Goal: Transaction & Acquisition: Purchase product/service

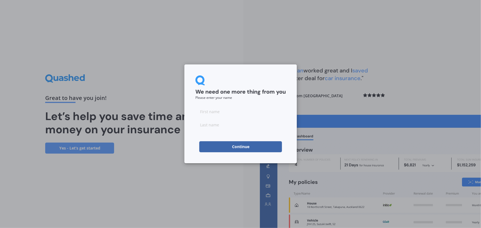
click at [231, 115] on input at bounding box center [240, 111] width 90 height 11
type input "Xiaoxi"
type input "[PERSON_NAME]"
click at [234, 146] on button "Continue" at bounding box center [240, 146] width 83 height 11
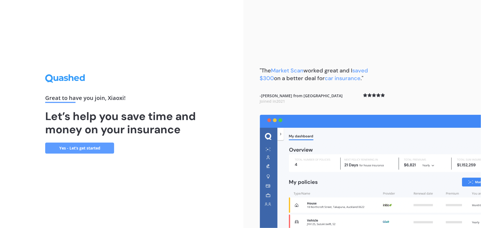
click at [92, 148] on link "Yes - Let’s get started" at bounding box center [79, 148] width 69 height 11
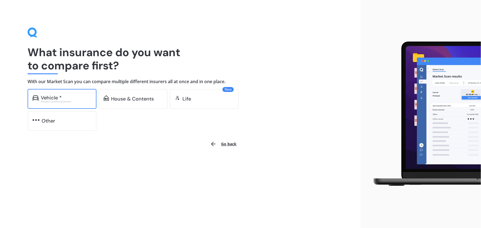
click at [79, 101] on div "Excludes commercial vehicles" at bounding box center [66, 102] width 51 height 2
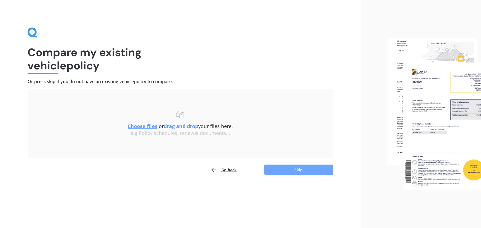
click at [287, 169] on button "Skip" at bounding box center [298, 170] width 69 height 10
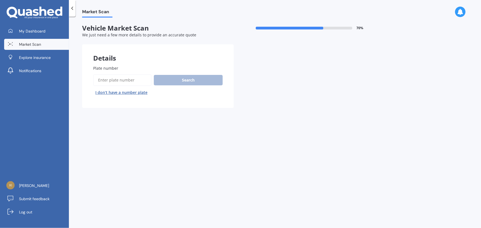
click at [111, 67] on span "Plate number" at bounding box center [105, 68] width 25 height 5
click at [111, 74] on input "Plate number" at bounding box center [122, 80] width 58 height 12
click at [115, 80] on input "Plate number" at bounding box center [122, 80] width 58 height 12
type input "FPH809"
click at [188, 79] on button "Search" at bounding box center [188, 80] width 69 height 10
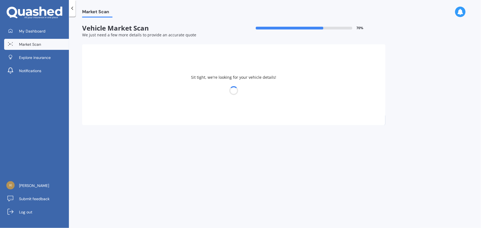
select select "HONDA"
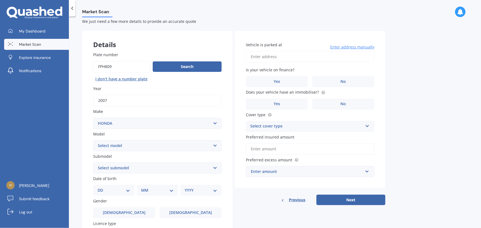
scroll to position [25, 0]
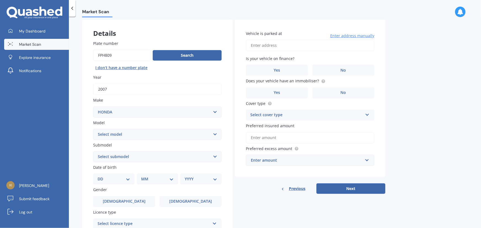
click at [127, 131] on select "Select model Accord Acty Acura Airwave Ascot Avancier Beat Capa City Civic Conc…" at bounding box center [157, 134] width 128 height 11
select select "CR-V"
click at [93, 129] on select "Select model Accord Acty Acura Airwave Ascot Avancier Beat Capa City Civic Conc…" at bounding box center [157, 134] width 128 height 11
click at [119, 157] on select "Select submodel (all other) 2WD 2WD Sport 7 1.5 2WD Touring 1.5 4WD AWD AWD Spo…" at bounding box center [157, 156] width 128 height 11
select select "4WD"
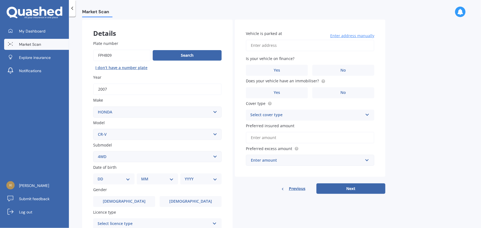
click at [93, 151] on select "Select submodel (all other) 2WD 2WD Sport 7 1.5 2WD Touring 1.5 4WD AWD AWD Spo…" at bounding box center [157, 156] width 128 height 11
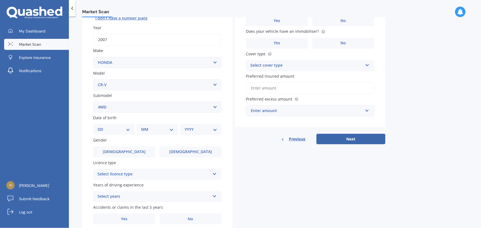
scroll to position [75, 0]
click at [114, 128] on select "DD 01 02 03 04 05 06 07 08 09 10 11 12 13 14 15 16 17 18 19 20 21 22 23 24 25 2…" at bounding box center [114, 129] width 33 height 6
click at [123, 127] on select "DD 01 02 03 04 05 06 07 08 09 10 11 12 13 14 15 16 17 18 19 20 21 22 23 24 25 2…" at bounding box center [114, 129] width 33 height 6
select select "04"
click at [102, 126] on select "DD 01 02 03 04 05 06 07 08 09 10 11 12 13 14 15 16 17 18 19 20 21 22 23 24 25 2…" at bounding box center [114, 129] width 33 height 6
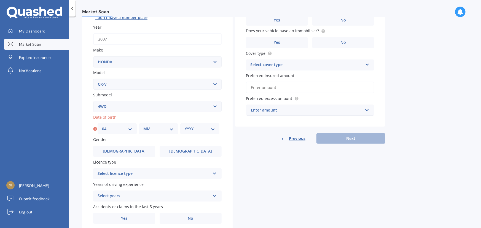
click at [145, 127] on select "MM 01 02 03 04 05 06 07 08 09 10 11 12" at bounding box center [158, 129] width 30 height 6
select select "08"
click at [143, 126] on select "MM 01 02 03 04 05 06 07 08 09 10 11 12" at bounding box center [158, 129] width 30 height 6
click at [190, 126] on select "YYYY 2025 2024 2023 2022 2021 2020 2019 2018 2017 2016 2015 2014 2013 2012 2011…" at bounding box center [200, 129] width 30 height 6
select select "1999"
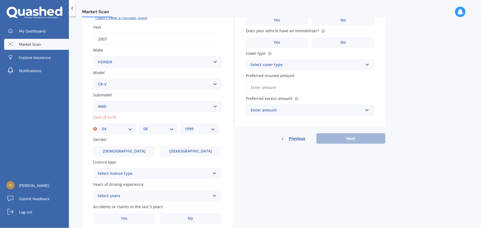
click at [185, 126] on select "YYYY 2025 2024 2023 2022 2021 2020 2019 2018 2017 2016 2015 2014 2013 2012 2011…" at bounding box center [200, 129] width 30 height 6
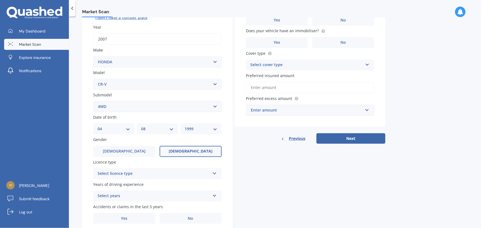
click at [171, 150] on label "Female" at bounding box center [191, 151] width 62 height 11
click at [0, 0] on input "Female" at bounding box center [0, 0] width 0 height 0
click at [162, 172] on div "Select licence type" at bounding box center [154, 174] width 112 height 7
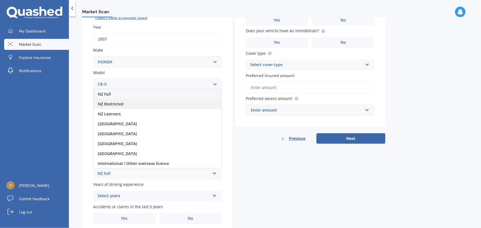
click at [140, 100] on div "NZ Restricted" at bounding box center [157, 104] width 128 height 10
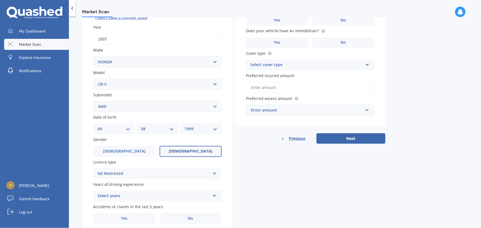
scroll to position [95, 0]
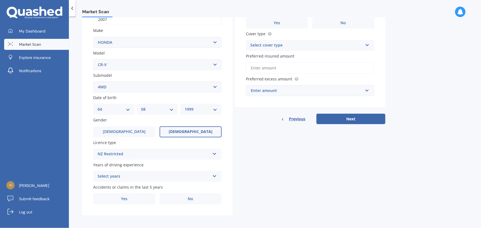
click at [130, 173] on div "Select years" at bounding box center [154, 176] width 112 height 7
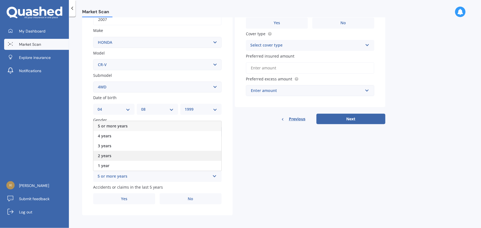
click at [123, 157] on div "2 years" at bounding box center [157, 156] width 128 height 10
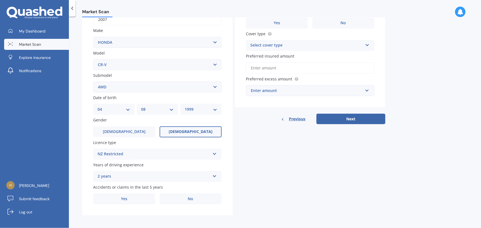
click at [126, 173] on div "2 years" at bounding box center [154, 176] width 112 height 7
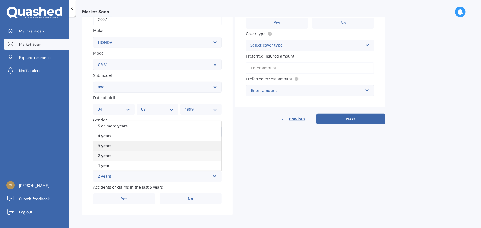
click at [124, 144] on div "3 years" at bounding box center [157, 146] width 128 height 10
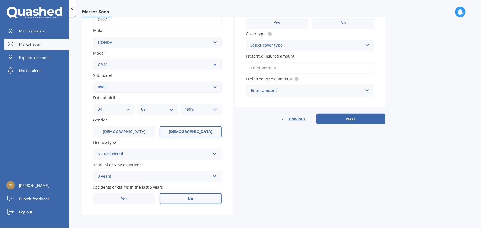
click at [184, 200] on label "No" at bounding box center [191, 198] width 62 height 11
click at [0, 0] on input "No" at bounding box center [0, 0] width 0 height 0
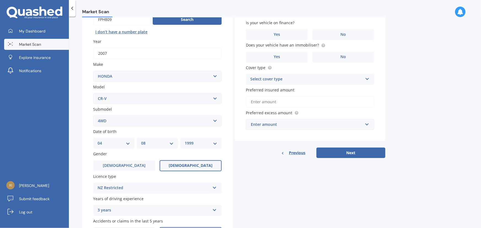
scroll to position [20, 0]
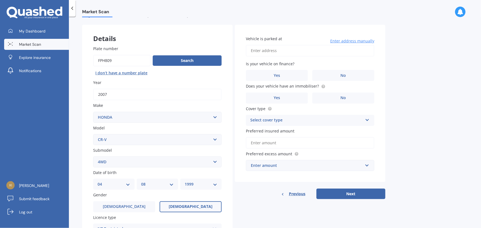
click at [293, 50] on input "Vehicle is parked at" at bounding box center [310, 51] width 128 height 12
type input "19 Kittyhawk Avenue WigramChristchurch 8042"
click at [329, 78] on label "No" at bounding box center [343, 75] width 62 height 11
click at [0, 0] on input "No" at bounding box center [0, 0] width 0 height 0
click at [330, 98] on label "No" at bounding box center [343, 98] width 62 height 11
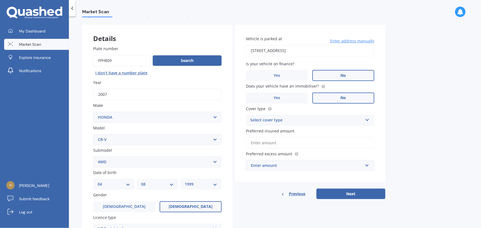
click at [0, 0] on input "No" at bounding box center [0, 0] width 0 height 0
click at [307, 117] on div "Select cover type" at bounding box center [306, 120] width 112 height 7
click at [296, 128] on div "Comprehensive" at bounding box center [310, 131] width 128 height 10
click at [296, 138] on input "Preferred insured amount" at bounding box center [310, 143] width 128 height 12
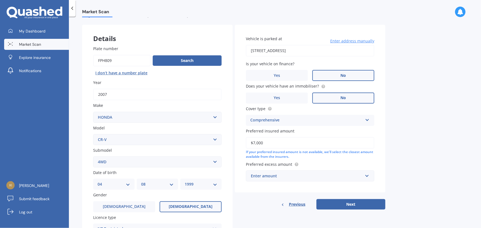
drag, startPoint x: 252, startPoint y: 143, endPoint x: 245, endPoint y: 144, distance: 6.7
click at [245, 144] on div "Vehicle is parked at 19 Kittyhawk Avenue WigramChristchurch 8042 Enter address …" at bounding box center [310, 109] width 150 height 168
click at [269, 174] on div "Enter amount" at bounding box center [307, 176] width 112 height 6
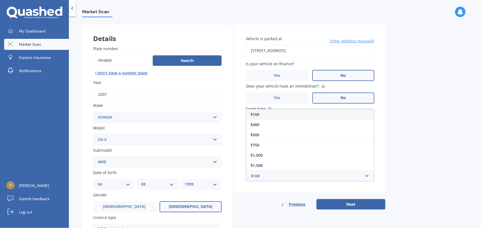
click at [403, 136] on div "Market Scan Vehicle Market Scan 70 % We just need a few more details to provide…" at bounding box center [275, 124] width 412 height 212
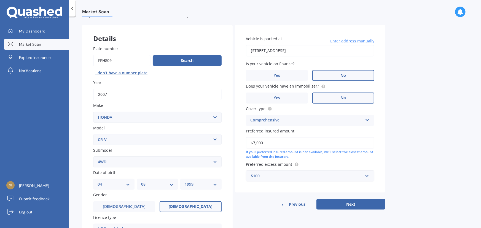
click at [297, 164] on circle at bounding box center [297, 165] width 4 height 4
click at [308, 162] on label "Preferred excess amount" at bounding box center [309, 165] width 126 height 6
click at [295, 173] on div "$100" at bounding box center [307, 176] width 112 height 6
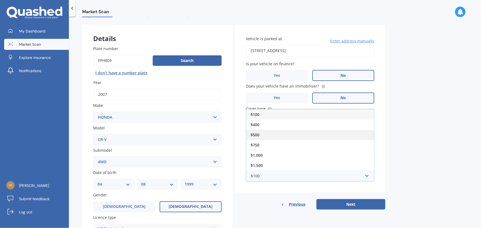
click at [275, 133] on div "$500" at bounding box center [310, 135] width 128 height 10
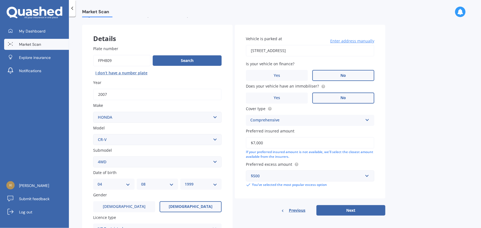
drag, startPoint x: 270, startPoint y: 138, endPoint x: 251, endPoint y: 138, distance: 19.0
click at [251, 138] on input "$7,000" at bounding box center [310, 143] width 128 height 12
type input "$8,000"
drag, startPoint x: 265, startPoint y: 176, endPoint x: 242, endPoint y: 178, distance: 22.4
click at [242, 178] on div "Vehicle is parked at 19 Kittyhawk Avenue WigramChristchurch 8042 Enter address …" at bounding box center [310, 112] width 150 height 174
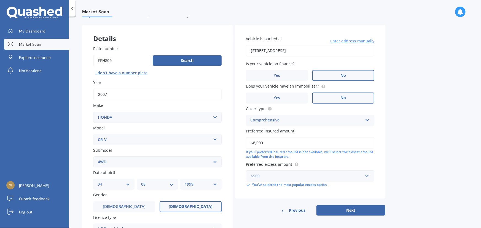
click at [264, 179] on input "text" at bounding box center [307, 176] width 123 height 10
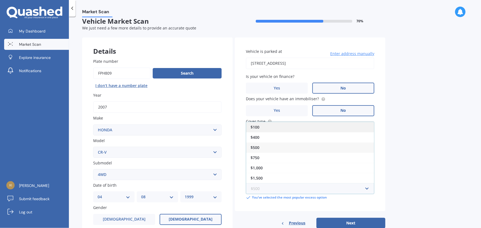
scroll to position [0, 0]
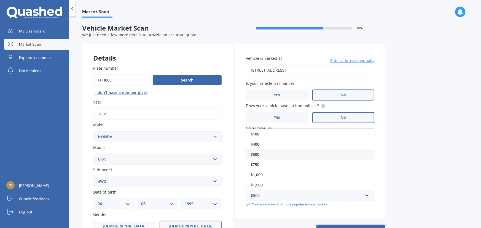
click at [262, 207] on div "Vehicle is parked at 19 Kittyhawk Avenue WigramChristchurch 8042 Enter address …" at bounding box center [310, 131] width 150 height 174
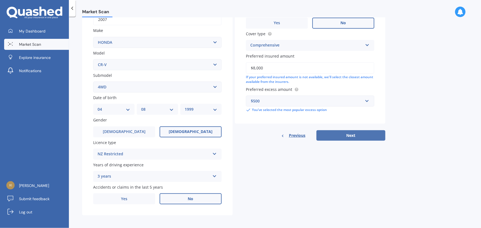
click at [338, 133] on button "Next" at bounding box center [350, 135] width 69 height 10
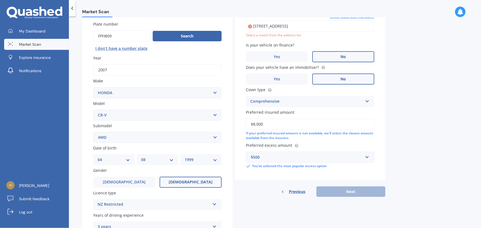
scroll to position [37, 0]
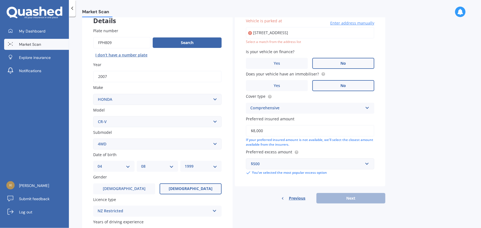
click at [355, 33] on input "19 Kittyhawk Avenue WigramChristchurch 8042" at bounding box center [310, 33] width 128 height 12
click at [346, 24] on span "Enter address manually" at bounding box center [352, 23] width 44 height 6
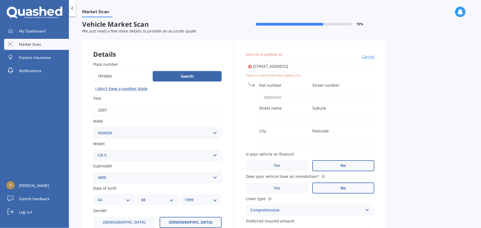
scroll to position [0, 0]
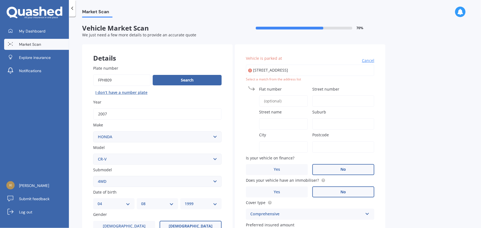
click at [345, 67] on input "19 Kittyhawk Avenue WigramChristchurch 8042" at bounding box center [310, 70] width 128 height 12
drag, startPoint x: 345, startPoint y: 67, endPoint x: 259, endPoint y: 70, distance: 85.5
click at [259, 70] on input "19 Kittyhawk Avenue WigramChristchurch 8042" at bounding box center [310, 70] width 128 height 12
type input "[STREET_ADDRESS]"
type input "19"
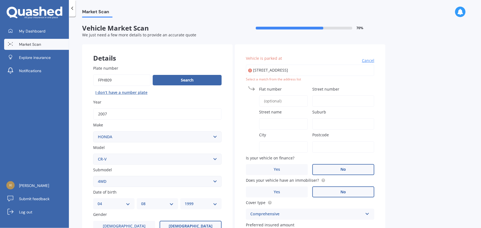
type input "Kittyhawk Avenue"
type input "Wigram"
type input "Canterbury Region"
type input "8042"
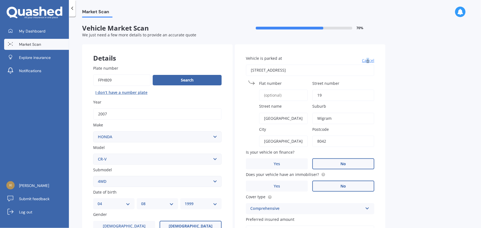
click at [368, 62] on span "Cancel" at bounding box center [368, 61] width 12 height 6
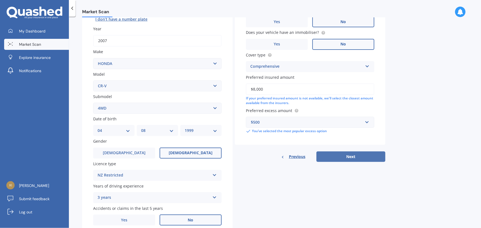
scroll to position [75, 0]
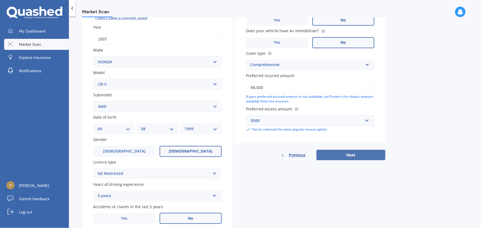
click at [353, 155] on button "Next" at bounding box center [350, 155] width 69 height 10
select select "04"
select select "08"
select select "1999"
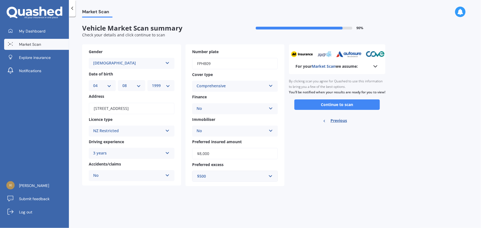
scroll to position [0, 0]
click at [356, 107] on button "Continue to scan" at bounding box center [336, 105] width 85 height 10
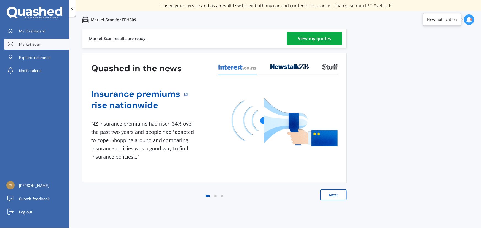
click at [312, 38] on div "View my quotes" at bounding box center [314, 38] width 33 height 13
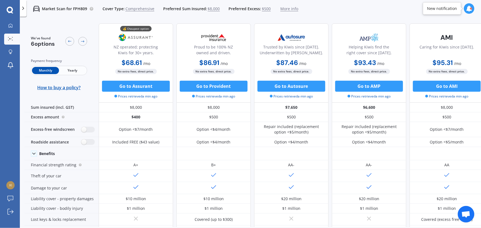
click at [212, 7] on span "$8,000" at bounding box center [214, 9] width 12 height 6
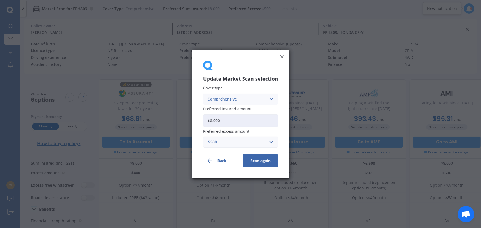
click at [224, 121] on input "$8,000" at bounding box center [240, 120] width 75 height 13
drag, startPoint x: 223, startPoint y: 120, endPoint x: 211, endPoint y: 123, distance: 12.5
click at [211, 123] on input "$8,000" at bounding box center [240, 120] width 75 height 13
type input "$7,000"
click at [265, 158] on button "Scan again" at bounding box center [260, 160] width 35 height 13
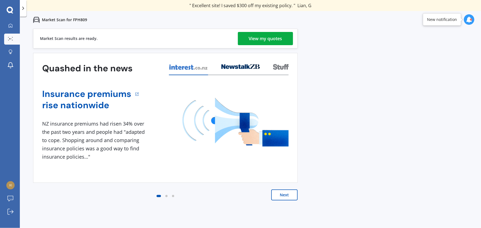
click at [242, 40] on link "View my quotes" at bounding box center [265, 38] width 55 height 13
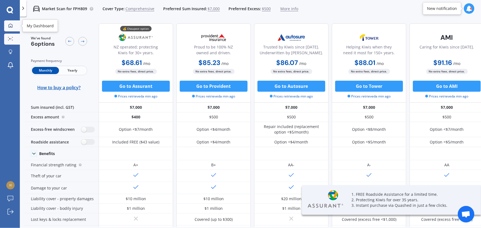
click at [8, 23] on div at bounding box center [10, 25] width 8 height 5
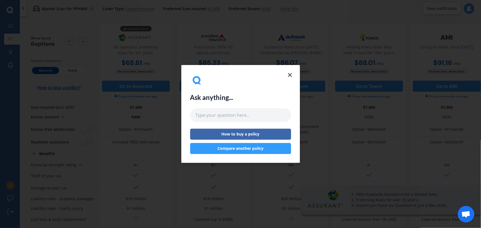
click at [288, 76] on icon at bounding box center [290, 75] width 7 height 7
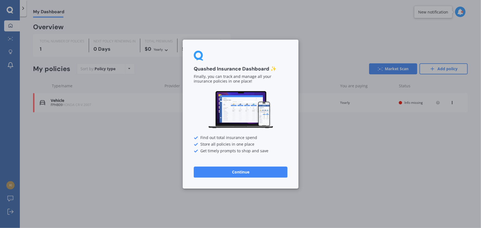
click at [259, 174] on button "Continue" at bounding box center [241, 171] width 94 height 11
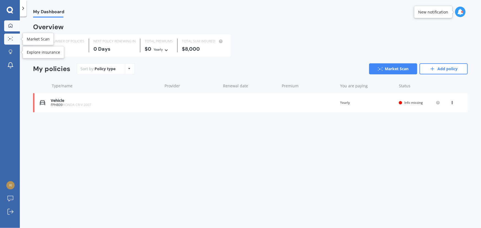
click at [10, 41] on div at bounding box center [10, 39] width 8 height 4
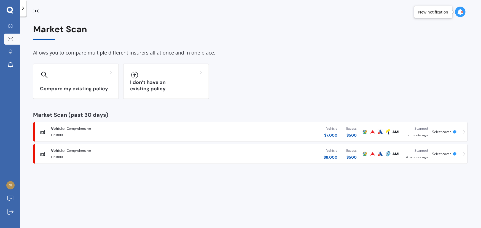
click at [354, 152] on div "Excess" at bounding box center [351, 151] width 10 height 6
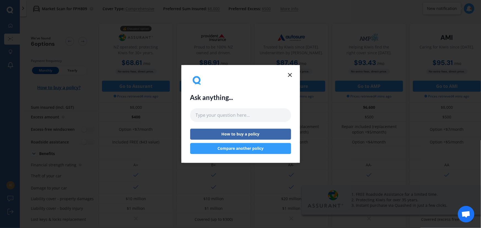
click at [285, 74] on div "Ask anything... How to buy a policy Compare another policy" at bounding box center [240, 114] width 101 height 80
click at [288, 76] on icon at bounding box center [290, 75] width 7 height 7
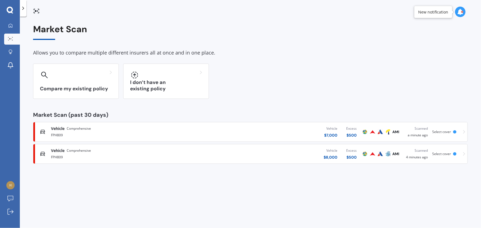
click at [181, 127] on div "Vehicle Comprehensive" at bounding box center [126, 129] width 150 height 6
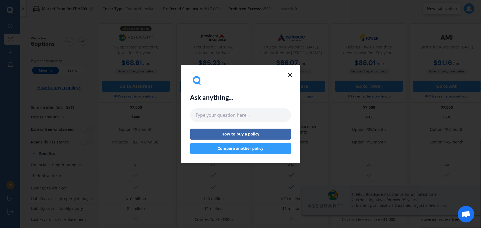
click at [289, 74] on line at bounding box center [289, 74] width 3 height 3
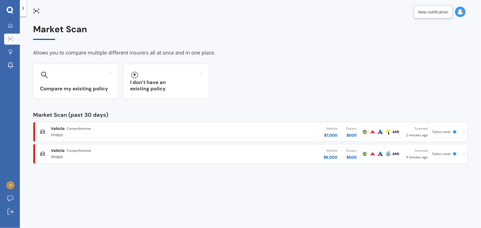
click at [106, 160] on div "Vehicle Comprehensive FPH809 Vehicle $ 8,000 Excess $ 500 Scanned 4 minutes ago…" at bounding box center [251, 154] width 430 height 17
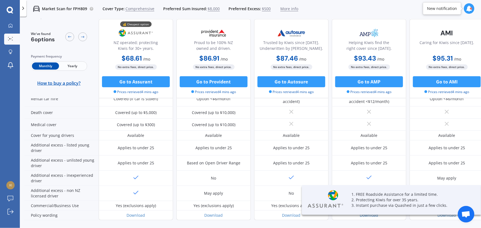
scroll to position [273, 0]
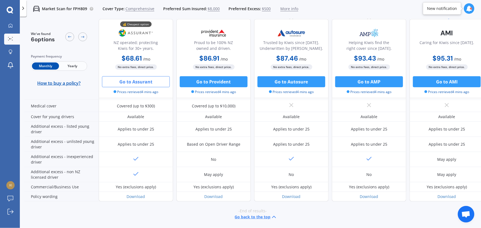
click at [149, 82] on button "Go to Assurant" at bounding box center [136, 81] width 68 height 11
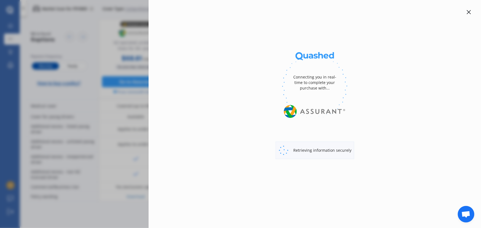
select select "Monthly"
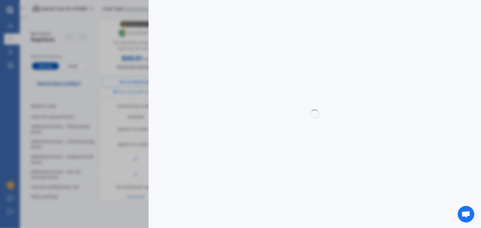
select select "full"
select select "0"
select select "Canterbury"
select select "HONDA"
select select "CR-V"
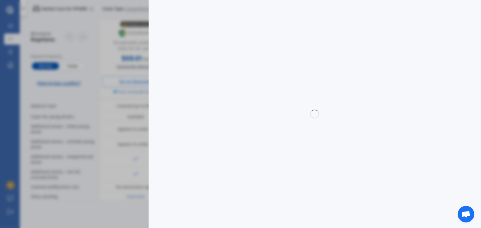
select select "4WD"
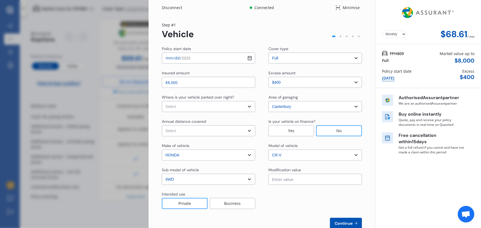
click at [182, 106] on select "Select In a garage On own property On street or road" at bounding box center [208, 106] width 93 height 11
select select "On street or road"
click at [162, 101] on select "Select In a garage On own property On street or road" at bounding box center [208, 106] width 93 height 11
click at [186, 107] on select "Select In a garage On own property On street or road" at bounding box center [208, 106] width 93 height 11
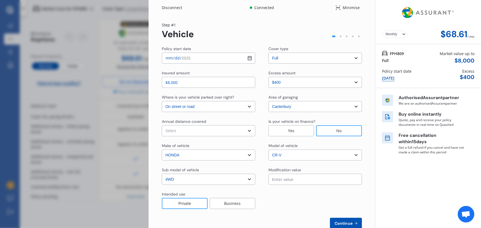
click at [190, 131] on select "Select Low (less than 15,000km per year) Average (15,000-30,000km per year) Hig…" at bounding box center [208, 130] width 93 height 11
select select "15000"
click at [162, 125] on select "Select Low (less than 15,000km per year) Average (15,000-30,000km per year) Hig…" at bounding box center [208, 130] width 93 height 11
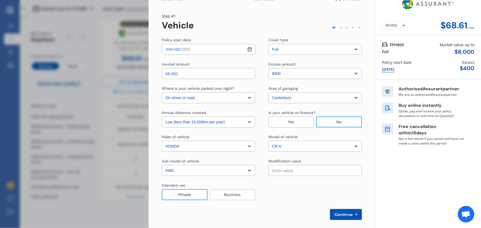
scroll to position [14, 0]
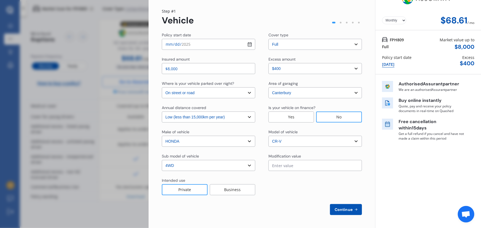
click at [310, 165] on input "text" at bounding box center [314, 165] width 93 height 11
click at [342, 211] on span "Continue" at bounding box center [344, 210] width 20 height 4
select select "Miss"
select select "04"
select select "08"
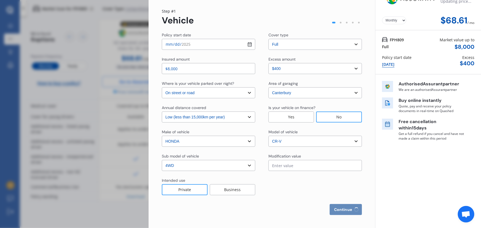
select select "1999"
select select "restricted"
select select "2-4 years"
select select "New Zealand"
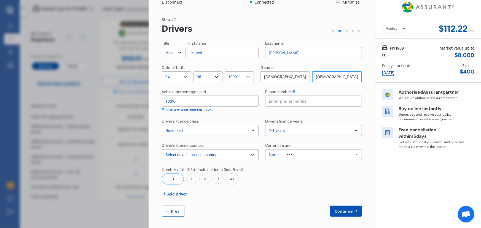
scroll to position [7, 0]
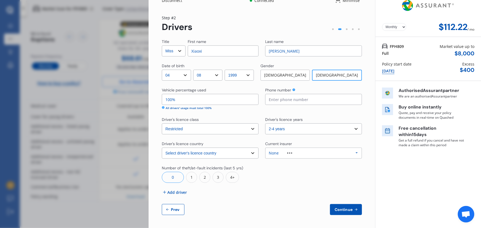
click at [190, 179] on div "1" at bounding box center [191, 177] width 11 height 11
click at [180, 176] on div "0" at bounding box center [173, 177] width 22 height 11
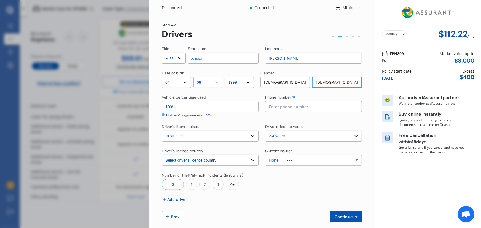
click at [330, 37] on div at bounding box center [333, 36] width 6 height 6
click at [174, 216] on span "Prev" at bounding box center [175, 217] width 11 height 4
select select "full"
select select "0"
select select "On street or road"
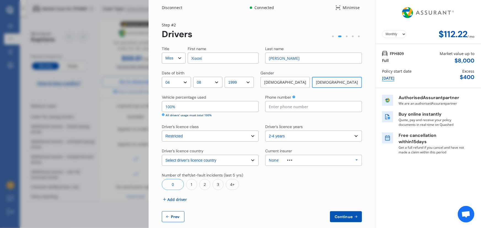
select select "Canterbury"
select select "15000"
select select "HONDA"
select select "CR-V"
select select "4WD"
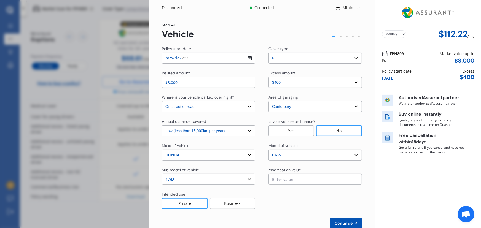
click at [106, 85] on div "Disconnect Connected Minimise Yearly Monthly $112.22 / mo Step # 1 Vehicle Poli…" at bounding box center [240, 114] width 481 height 228
click at [394, 35] on select "Yearly Monthly" at bounding box center [394, 34] width 24 height 8
click at [399, 36] on select "Yearly Monthly" at bounding box center [394, 34] width 24 height 8
click at [386, 60] on div "FPH809 Full" at bounding box center [393, 57] width 22 height 13
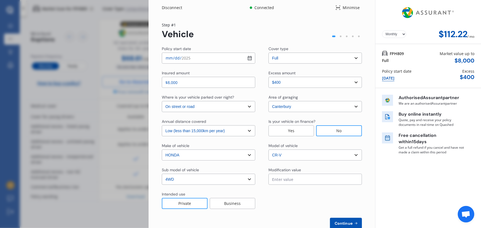
click at [340, 223] on span "Continue" at bounding box center [344, 223] width 20 height 4
select select "Miss"
select select "04"
select select "08"
select select "1999"
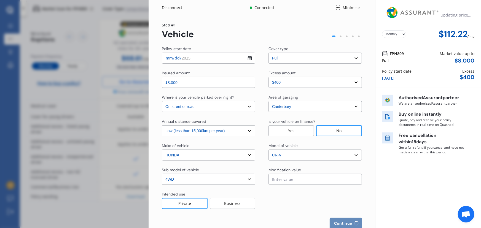
select select "restricted"
select select "2-4 years"
select select "New Zealand"
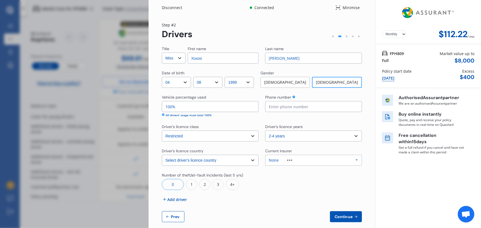
click at [176, 8] on div "Disconnect" at bounding box center [175, 8] width 26 height 6
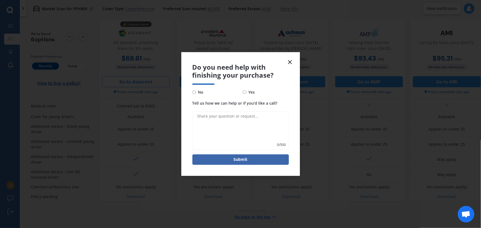
click at [292, 60] on icon at bounding box center [290, 62] width 7 height 7
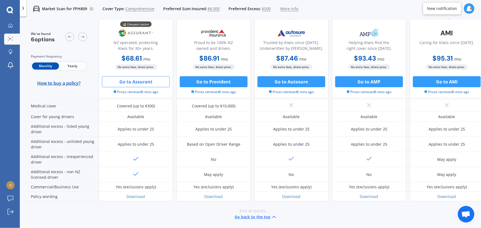
click at [144, 82] on button "Go to Assurant" at bounding box center [136, 81] width 68 height 11
select select "Monthly"
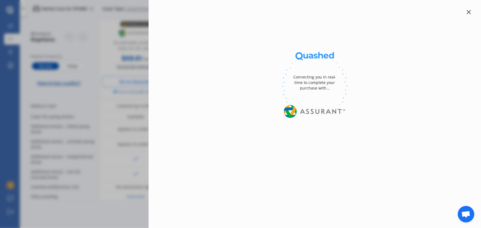
select select "full"
select select "0"
select select "On street or road"
select select "Canterbury"
select select "15000"
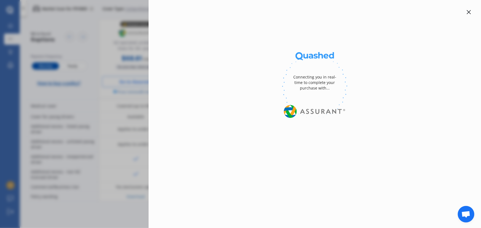
select select "HONDA"
select select "CR-V"
select select "4WD"
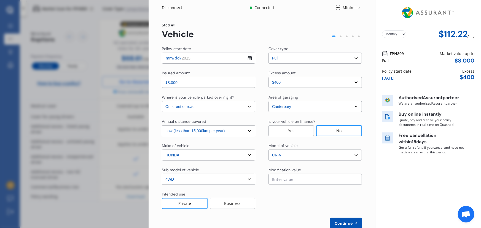
click at [283, 57] on select "Select cover type 3rd Party 3rd Party Fire & Theft Full" at bounding box center [314, 58] width 93 height 11
click at [268, 53] on select "Select cover type 3rd Party 3rd Party Fire & Theft Full" at bounding box center [314, 58] width 93 height 11
click at [290, 60] on select "Select cover type 3rd Party 3rd Party Fire & Theft Full" at bounding box center [314, 58] width 93 height 11
select select "3rd party"
click at [268, 53] on select "Select cover type 3rd Party 3rd Party Fire & Theft Full" at bounding box center [314, 58] width 93 height 11
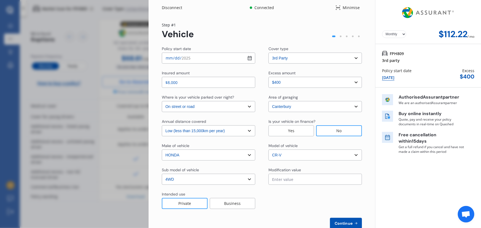
click at [303, 61] on select "Select cover type 3rd Party 3rd Party Fire & Theft Full" at bounding box center [314, 58] width 93 height 11
click at [268, 53] on select "Select cover type 3rd Party 3rd Party Fire & Theft Full" at bounding box center [314, 58] width 93 height 11
click at [392, 35] on select "Yearly Monthly" at bounding box center [394, 34] width 24 height 8
click at [382, 30] on select "Yearly Monthly" at bounding box center [394, 34] width 24 height 8
click at [283, 79] on select "Select excess amount $400 $900 $1,400" at bounding box center [314, 82] width 93 height 11
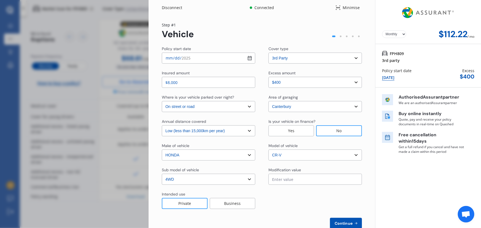
click at [268, 77] on select "Select excess amount $400 $900 $1,400" at bounding box center [314, 82] width 93 height 11
click at [218, 107] on select "Select In a garage On own property On street or road" at bounding box center [208, 106] width 93 height 11
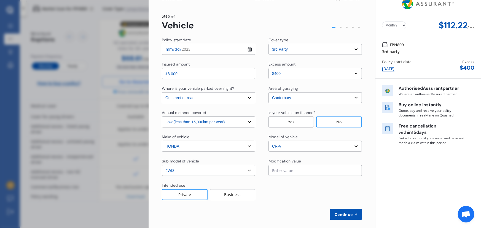
scroll to position [14, 0]
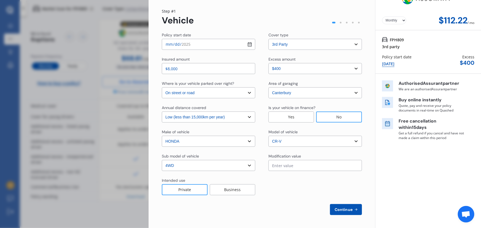
click at [304, 165] on input "text" at bounding box center [314, 165] width 93 height 11
click at [334, 206] on button "Continue" at bounding box center [346, 209] width 32 height 11
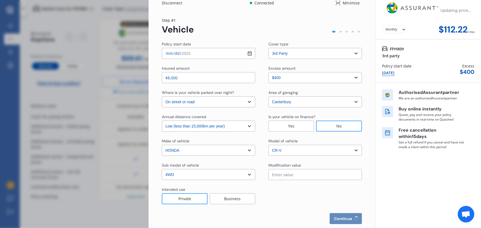
scroll to position [0, 0]
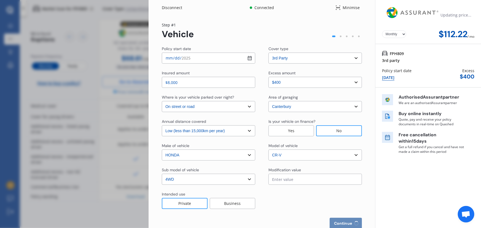
select select "Miss"
select select "04"
select select "08"
select select "1999"
select select "restricted"
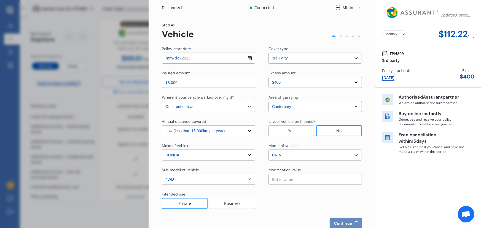
select select "2-4 years"
select select "New Zealand"
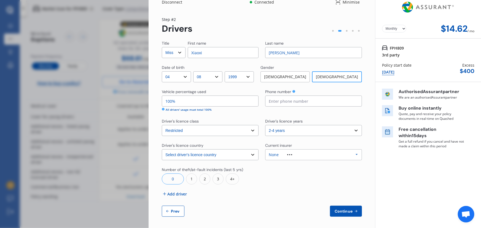
scroll to position [7, 0]
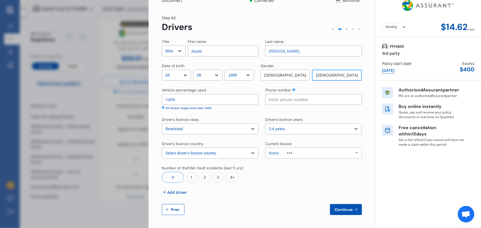
click at [175, 208] on span "Prev" at bounding box center [175, 210] width 11 height 4
select select "3rd party"
select select "0"
select select "On street or road"
select select "Canterbury"
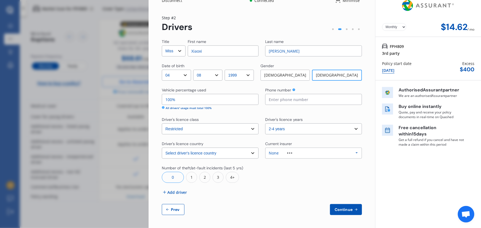
select select "15000"
select select "HONDA"
select select "CR-V"
select select "4WD"
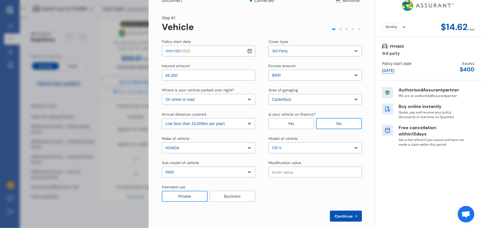
click at [323, 48] on select "Select cover type 3rd Party 3rd Party Fire & Theft Full" at bounding box center [314, 50] width 93 height 11
select select "3rd partyfiretheft"
click at [268, 45] on select "Select cover type 3rd Party 3rd Party Fire & Theft Full" at bounding box center [314, 50] width 93 height 11
click at [343, 214] on span "Continue" at bounding box center [344, 216] width 20 height 4
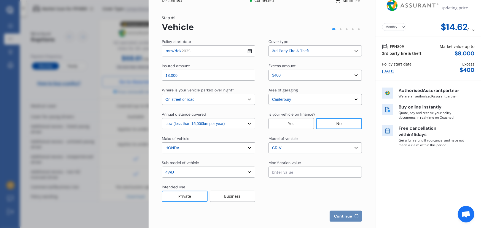
select select "Miss"
select select "04"
select select "08"
select select "1999"
select select "restricted"
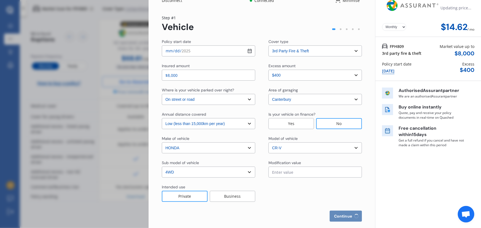
select select "2-4 years"
select select "New Zealand"
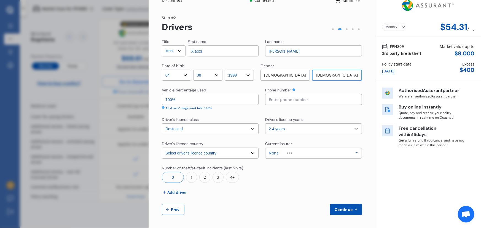
scroll to position [0, 0]
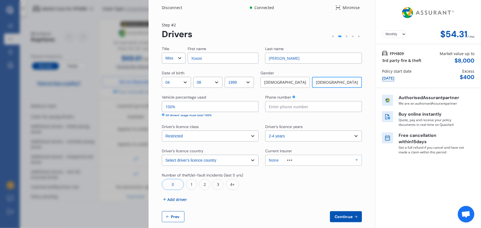
drag, startPoint x: 194, startPoint y: 110, endPoint x: 166, endPoint y: 110, distance: 27.8
click at [166, 110] on input "100%" at bounding box center [210, 106] width 97 height 11
click at [226, 121] on div "Title Select Mr Mrs Miss Ms Dr First name Xiaoxi Last name Zheng Date of birth …" at bounding box center [262, 134] width 200 height 176
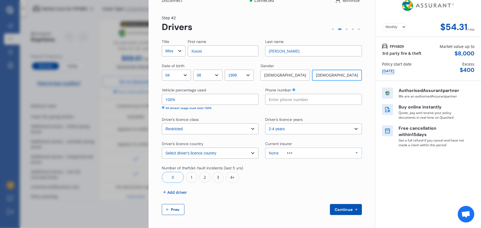
click at [179, 212] on button "Prev" at bounding box center [173, 209] width 23 height 11
select select "3rd partyfiretheft"
select select "0"
select select "On street or road"
select select "Canterbury"
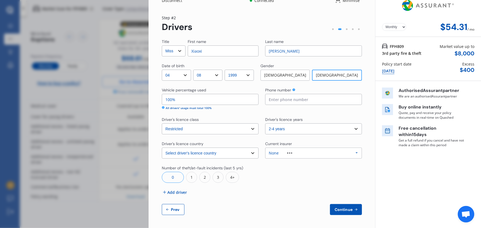
select select "15000"
select select "HONDA"
select select "CR-V"
select select "4WD"
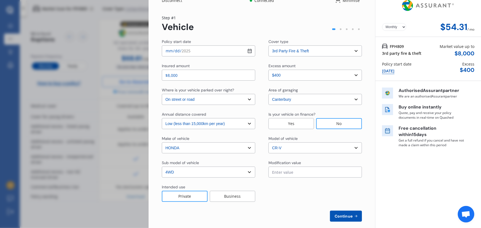
click at [319, 53] on select "Select cover type 3rd Party 3rd Party Fire & Theft Full" at bounding box center [314, 50] width 93 height 11
select select "3rd party"
click at [268, 45] on select "Select cover type 3rd Party 3rd Party Fire & Theft Full" at bounding box center [314, 50] width 93 height 11
click at [343, 215] on span "Continue" at bounding box center [344, 216] width 20 height 4
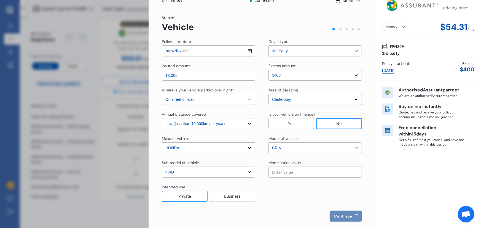
select select "Miss"
select select "04"
select select "08"
select select "1999"
select select "restricted"
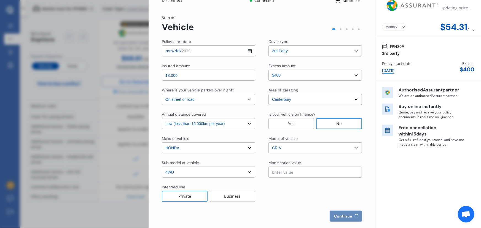
select select "2-4 years"
select select "New Zealand"
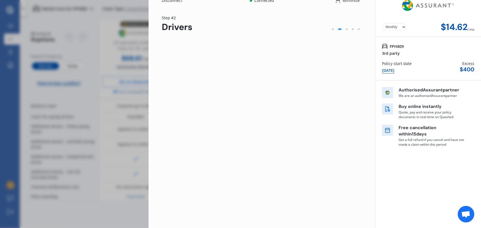
scroll to position [0, 0]
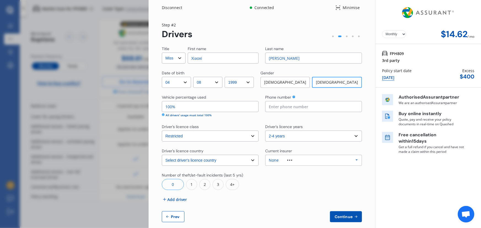
click at [178, 216] on span "Prev" at bounding box center [175, 217] width 11 height 4
select select "3rd party"
select select "0"
select select "On street or road"
select select "Canterbury"
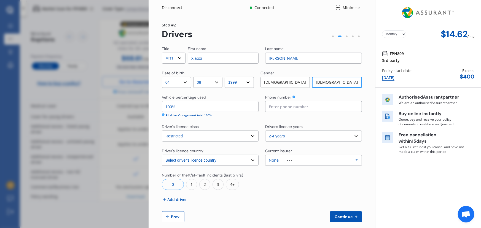
select select "15000"
select select "HONDA"
select select "CR-V"
select select "4WD"
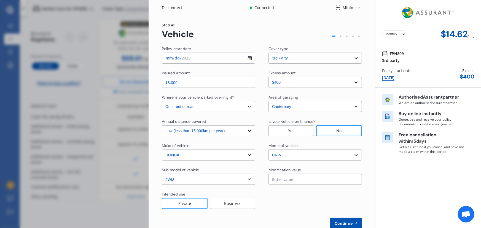
drag, startPoint x: 323, startPoint y: 57, endPoint x: 322, endPoint y: 60, distance: 3.5
click at [323, 57] on select "Select cover type 3rd Party 3rd Party Fire & Theft Full" at bounding box center [314, 58] width 93 height 11
select select "3rd partyfiretheft"
click at [268, 53] on select "Select cover type 3rd Party 3rd Party Fire & Theft Full" at bounding box center [314, 58] width 93 height 11
click at [317, 58] on select "Select cover type 3rd Party 3rd Party Fire & Theft Full" at bounding box center [314, 58] width 93 height 11
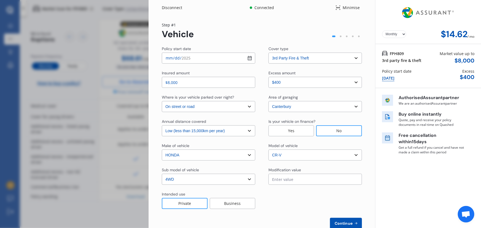
click at [340, 219] on button "Continue" at bounding box center [346, 223] width 32 height 11
select select "Miss"
select select "04"
select select "08"
select select "1999"
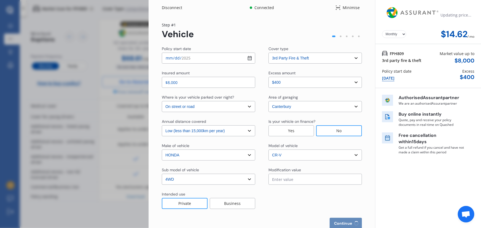
select select "restricted"
select select "2-4 years"
select select "New Zealand"
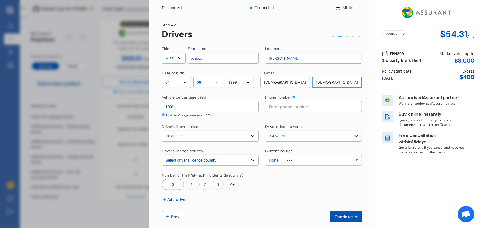
click at [181, 219] on button "Prev" at bounding box center [173, 216] width 23 height 11
select select "3rd partyfiretheft"
select select "0"
select select "On street or road"
select select "Canterbury"
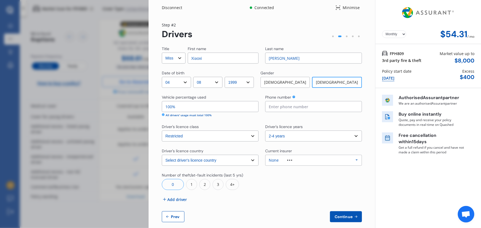
select select "15000"
select select "HONDA"
select select "CR-V"
select select "4WD"
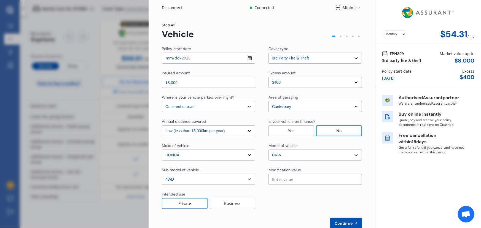
click at [328, 57] on select "Select cover type 3rd Party 3rd Party Fire & Theft Full" at bounding box center [314, 58] width 93 height 11
select select "3rd party"
click at [268, 53] on select "Select cover type 3rd Party 3rd Party Fire & Theft Full" at bounding box center [314, 58] width 93 height 11
click at [318, 58] on select "Select cover type 3rd Party 3rd Party Fire & Theft Full" at bounding box center [314, 58] width 93 height 11
click at [268, 53] on select "Select cover type 3rd Party 3rd Party Fire & Theft Full" at bounding box center [314, 58] width 93 height 11
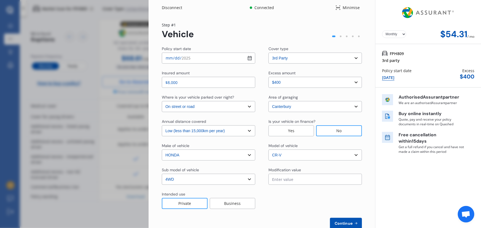
click at [345, 222] on span "Continue" at bounding box center [344, 223] width 20 height 4
select select "Miss"
select select "04"
select select "08"
select select "1999"
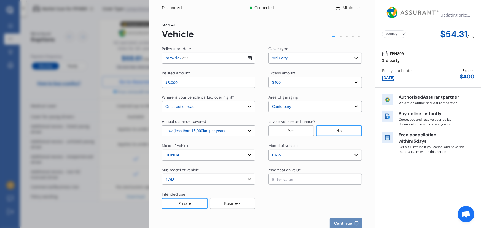
select select "restricted"
select select "2-4 years"
select select "New Zealand"
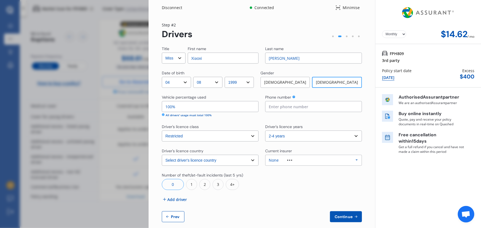
click at [344, 216] on span "Continue" at bounding box center [344, 217] width 20 height 4
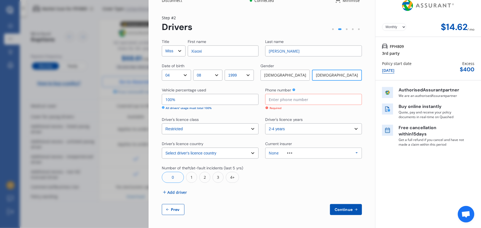
click at [291, 98] on input at bounding box center [313, 99] width 97 height 11
type input "0224174466"
click at [349, 210] on span "Continue" at bounding box center [344, 210] width 20 height 4
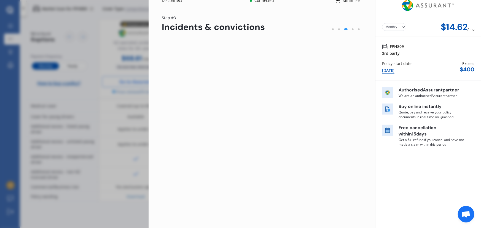
scroll to position [0, 0]
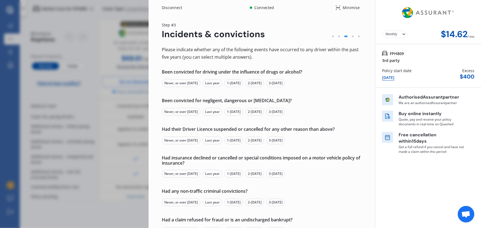
click at [190, 84] on div "Never, or over 5 yrs ago" at bounding box center [181, 83] width 39 height 8
click at [193, 110] on div "Never, or over 5 yrs ago" at bounding box center [181, 112] width 39 height 8
click at [188, 140] on div "Never, or over 5 yrs ago" at bounding box center [181, 141] width 39 height 8
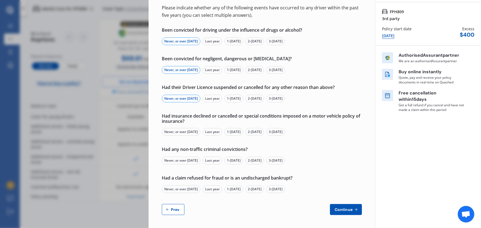
click at [189, 131] on div "Never, or over 5 yrs ago" at bounding box center [181, 132] width 39 height 8
click at [187, 160] on div "Never, or over 5 yrs ago" at bounding box center [181, 161] width 39 height 8
click at [193, 190] on div "Never, or over 5 yrs ago" at bounding box center [181, 189] width 39 height 8
click at [344, 208] on span "Continue" at bounding box center [344, 210] width 20 height 4
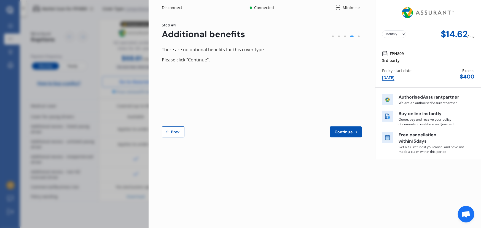
click at [350, 131] on span "Continue" at bounding box center [344, 132] width 20 height 4
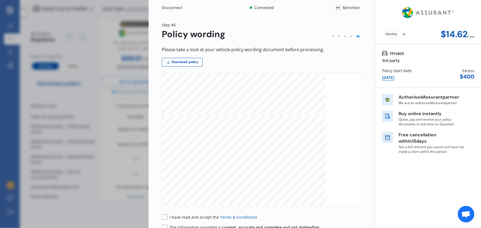
scroll to position [877, 0]
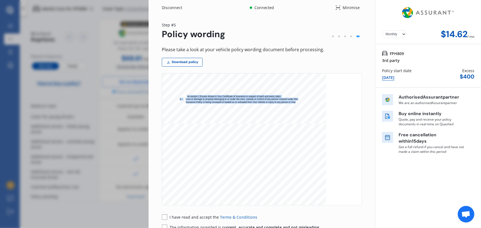
drag, startPoint x: 186, startPoint y: 96, endPoint x: 310, endPoint y: 102, distance: 123.9
click at [310, 102] on div "MVIB V6 01.12.2024 4 NATURAL DISASTER In respect of the Vehicle(s) specified in…" at bounding box center [244, 8] width 164 height 232
click at [306, 104] on div "MVIB V6 01.12.2024 4 NATURAL DISASTER In respect of the Vehicle(s) specified in…" at bounding box center [244, 8] width 164 height 232
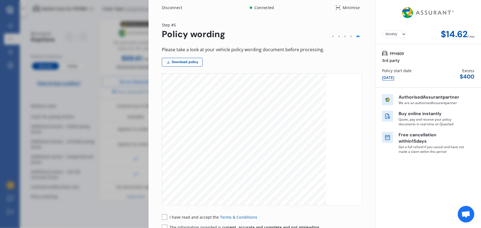
scroll to position [777, 0]
click at [194, 216] on span "I have read and accept the" at bounding box center [195, 217] width 50 height 5
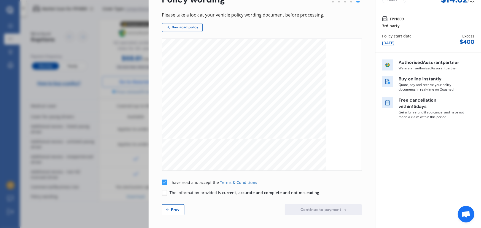
scroll to position [35, 0]
click at [222, 194] on span "current, accurate and complete and not misleading" at bounding box center [270, 192] width 97 height 5
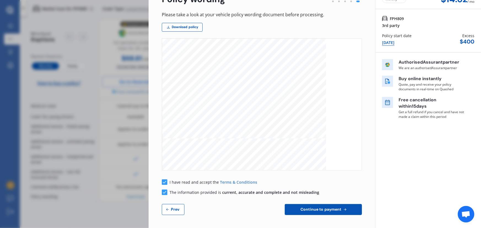
click at [292, 209] on button "Continue to payment" at bounding box center [323, 209] width 77 height 11
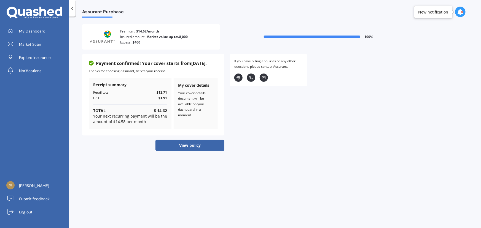
click at [184, 144] on button "View policy" at bounding box center [189, 145] width 69 height 11
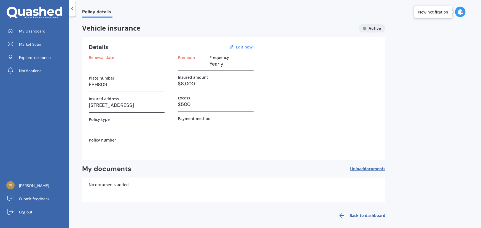
click at [128, 69] on div "Renewal date" at bounding box center [127, 63] width 76 height 16
click at [41, 28] on span "My Dashboard" at bounding box center [32, 31] width 26 height 6
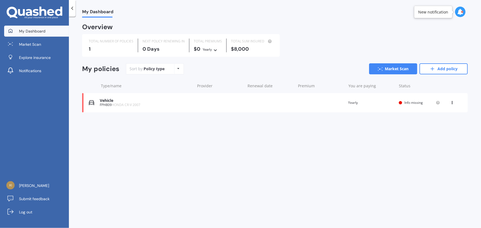
click at [391, 104] on div "You are paying Yearly" at bounding box center [371, 103] width 46 height 6
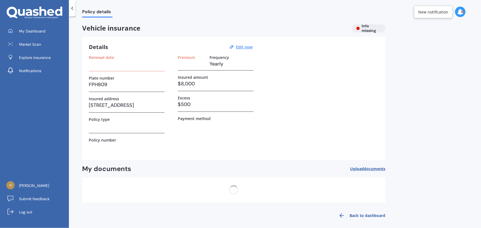
click at [121, 71] on div "Renewal date" at bounding box center [127, 63] width 76 height 16
click at [120, 66] on h3 at bounding box center [127, 64] width 76 height 8
click at [181, 62] on h3 at bounding box center [191, 64] width 27 height 8
click at [222, 58] on label "Frequency" at bounding box center [219, 57] width 20 height 5
